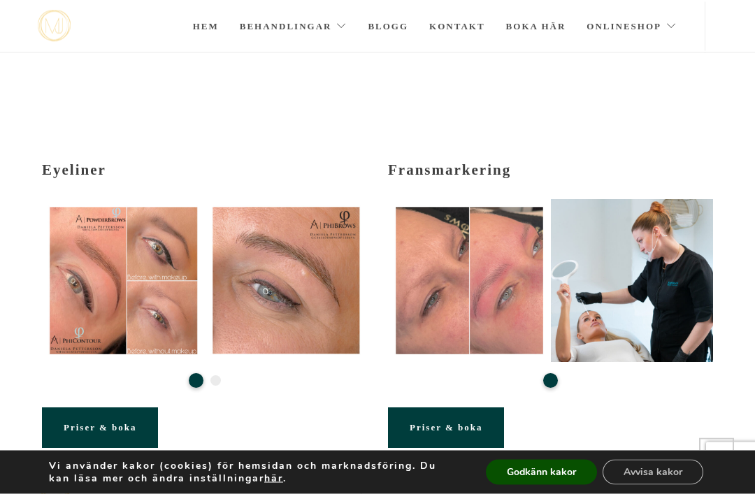
scroll to position [287, 0]
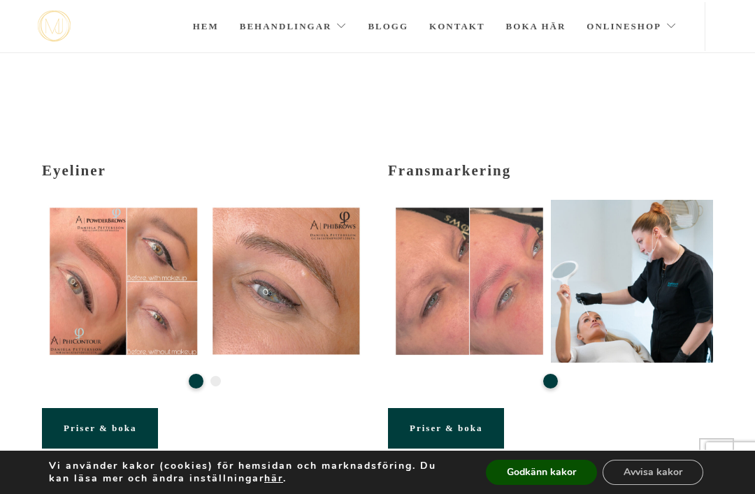
click at [129, 289] on icon at bounding box center [124, 281] width 18 height 17
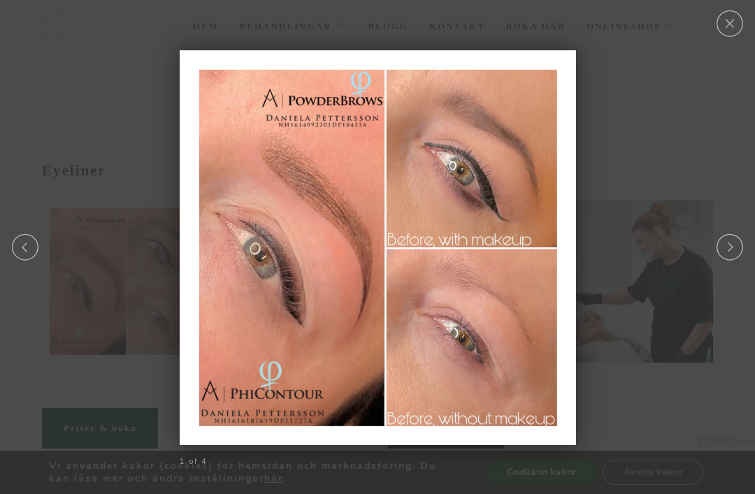
click at [736, 27] on link "Close" at bounding box center [729, 23] width 30 height 27
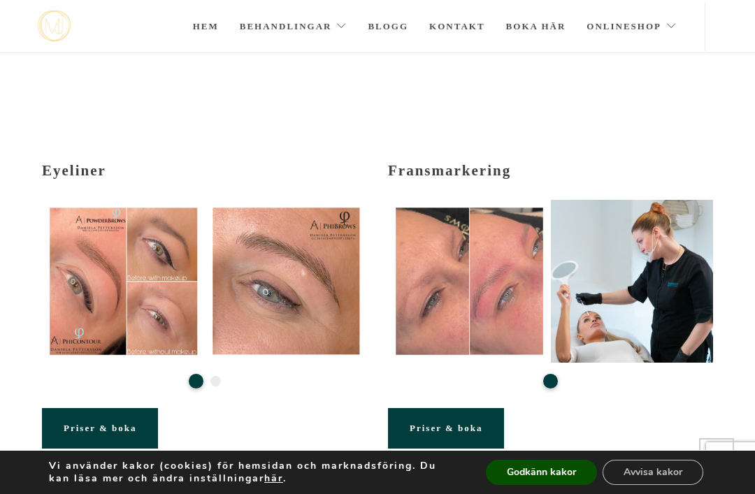
click at [289, 290] on icon at bounding box center [287, 281] width 18 height 17
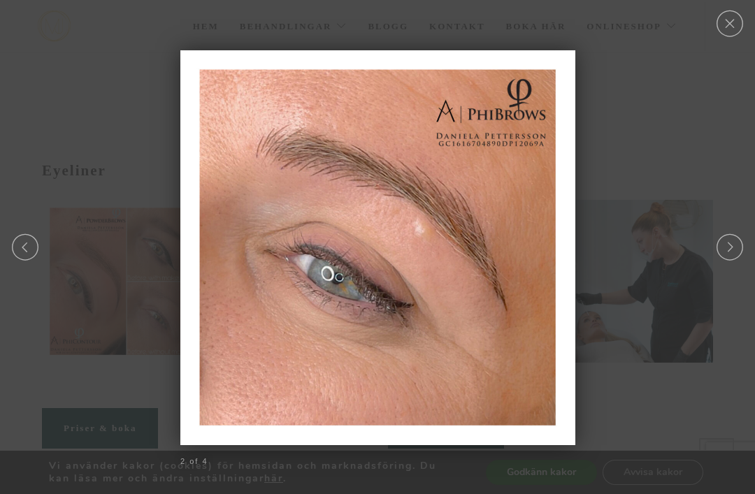
click at [734, 27] on link "Close" at bounding box center [729, 23] width 30 height 27
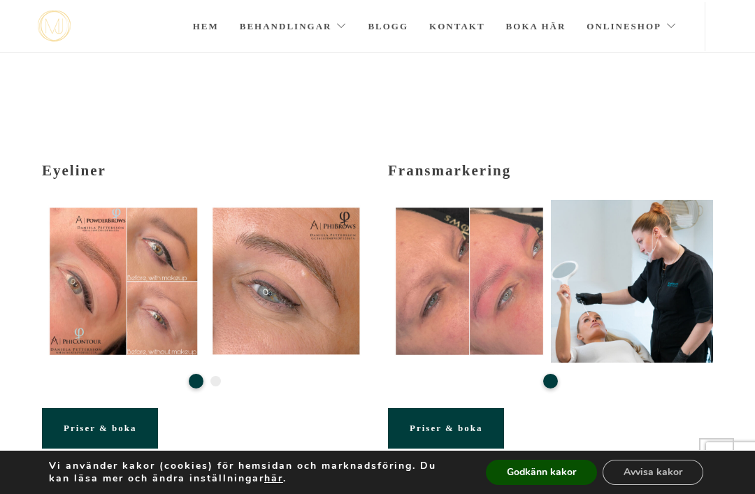
click at [541, 485] on button "Godkänn kakor" at bounding box center [541, 472] width 111 height 25
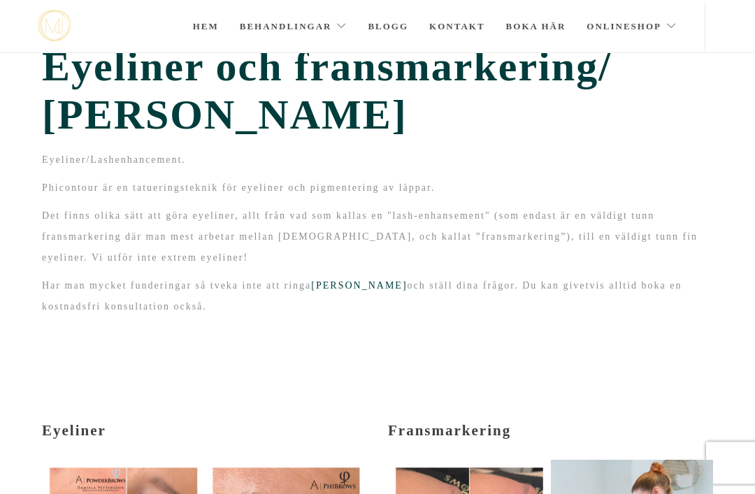
scroll to position [0, 0]
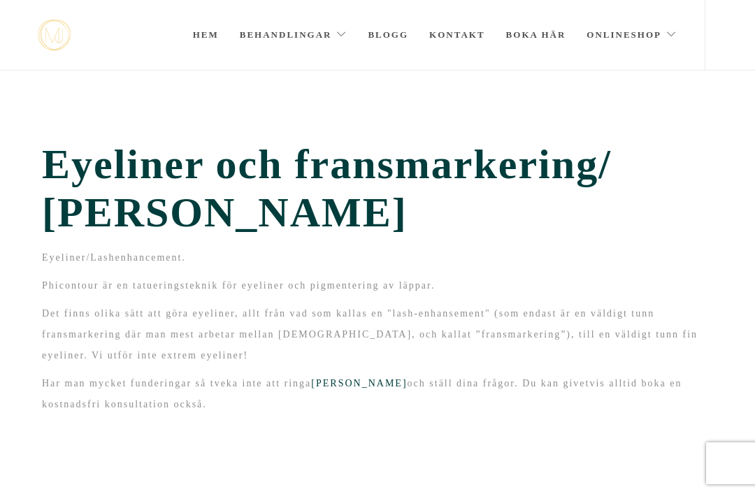
click at [400, 40] on link "Blogg" at bounding box center [388, 35] width 41 height 70
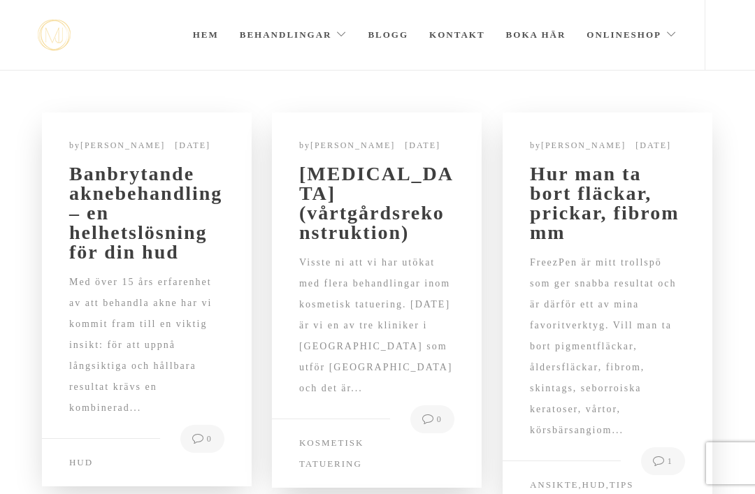
click at [461, 47] on link "Kontakt" at bounding box center [457, 35] width 56 height 70
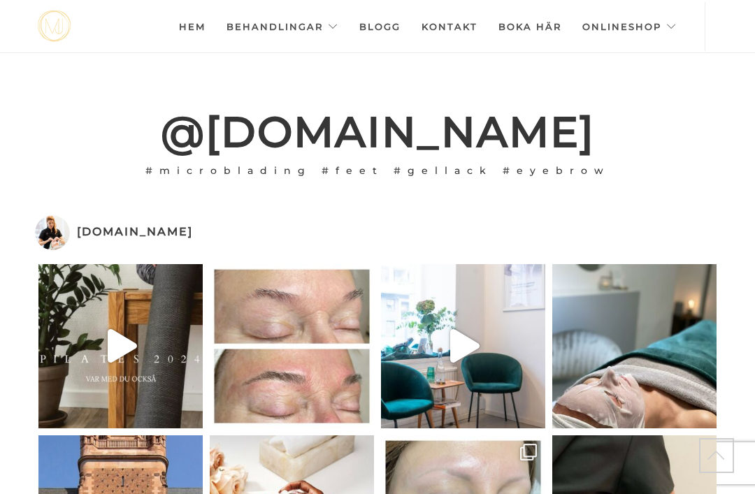
scroll to position [3003, 0]
